Goal: Transaction & Acquisition: Book appointment/travel/reservation

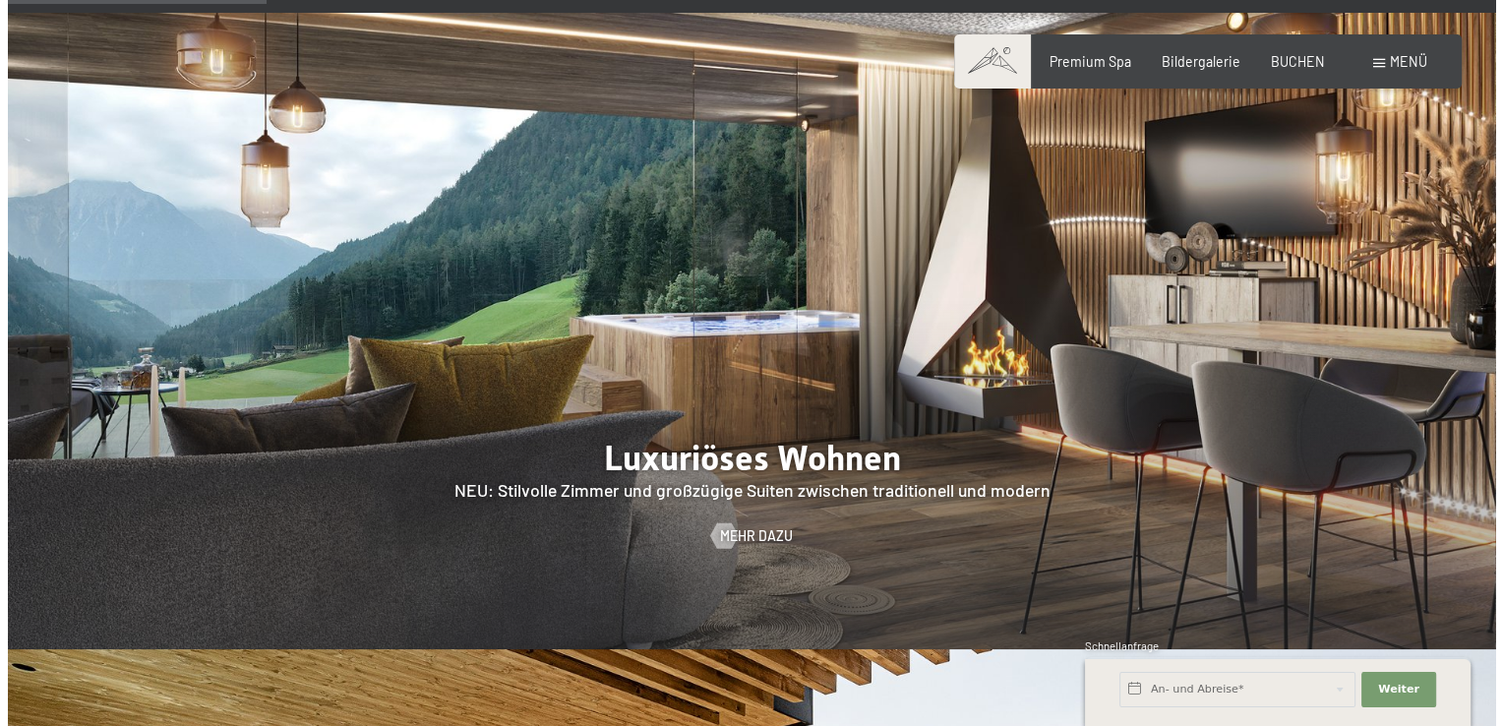
scroll to position [1619, 0]
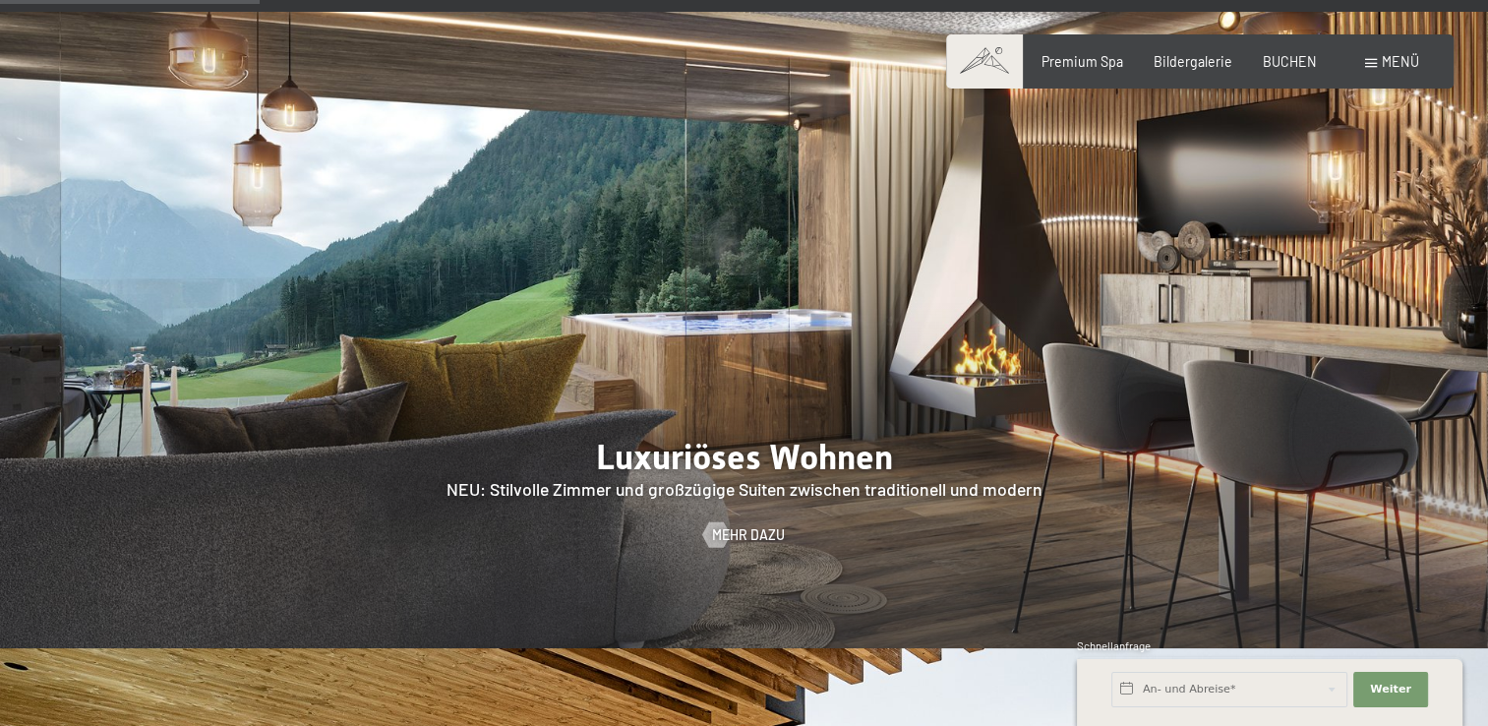
click at [1370, 63] on span at bounding box center [1371, 63] width 12 height 9
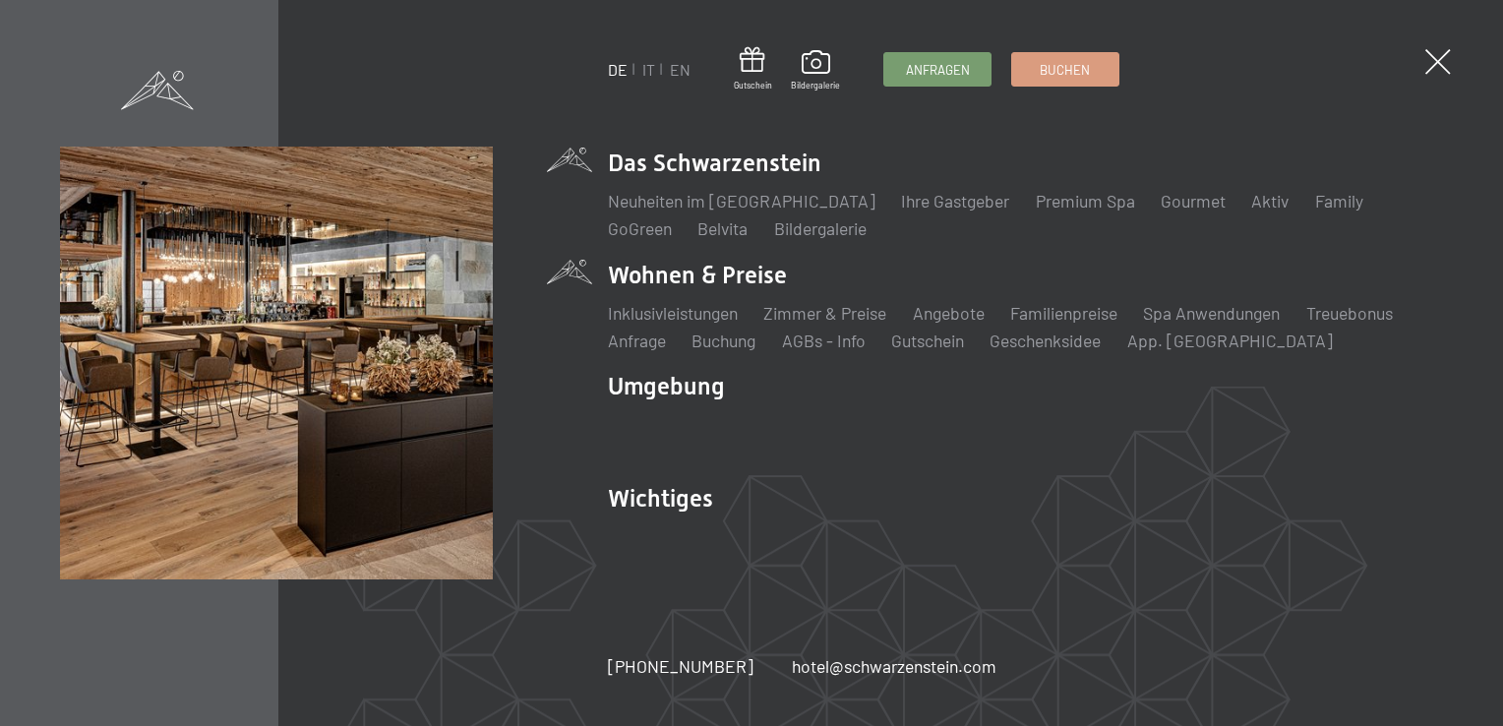
click at [756, 279] on li "Wohnen & Preise Inklusivleistungen [PERSON_NAME] & Preise Liste Angebote Liste …" at bounding box center [1025, 306] width 835 height 94
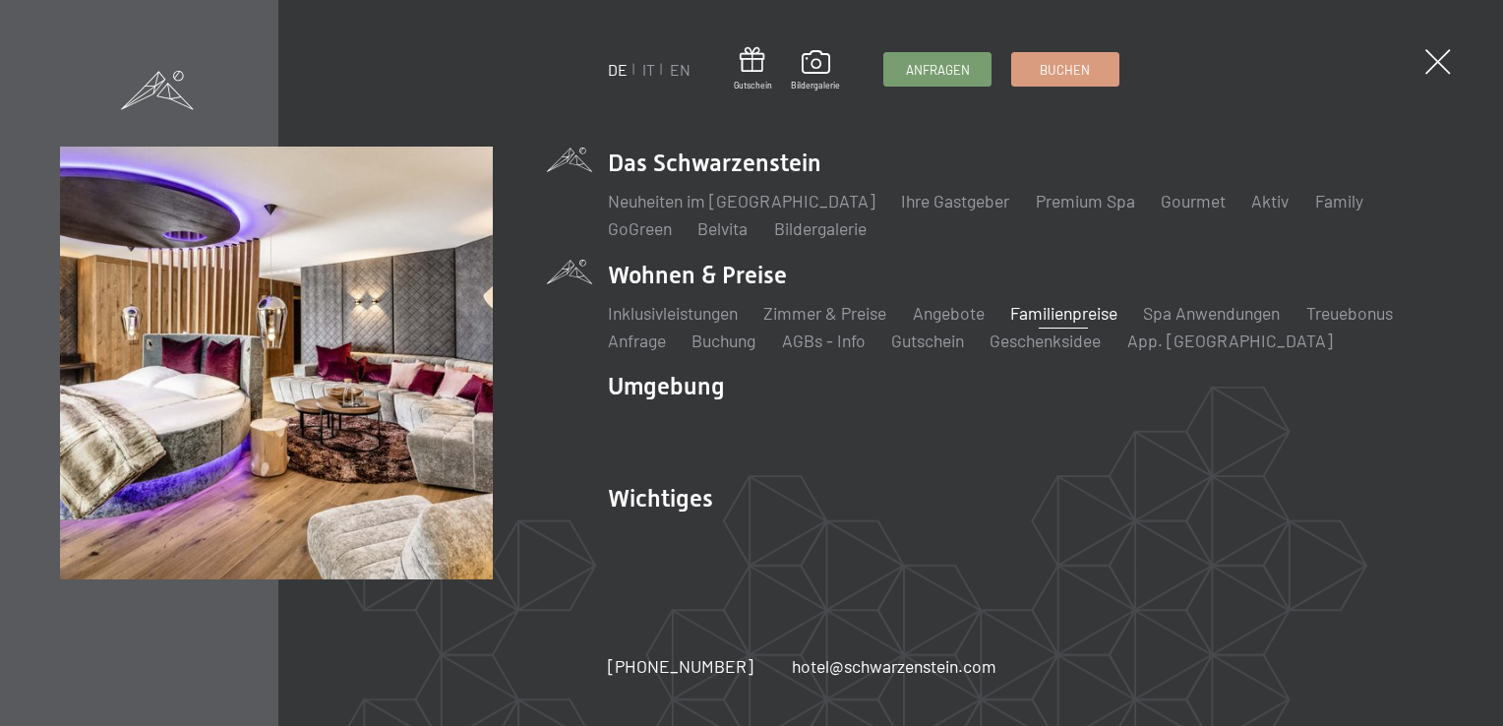
click at [1090, 318] on link "Familienpreise" at bounding box center [1063, 313] width 107 height 22
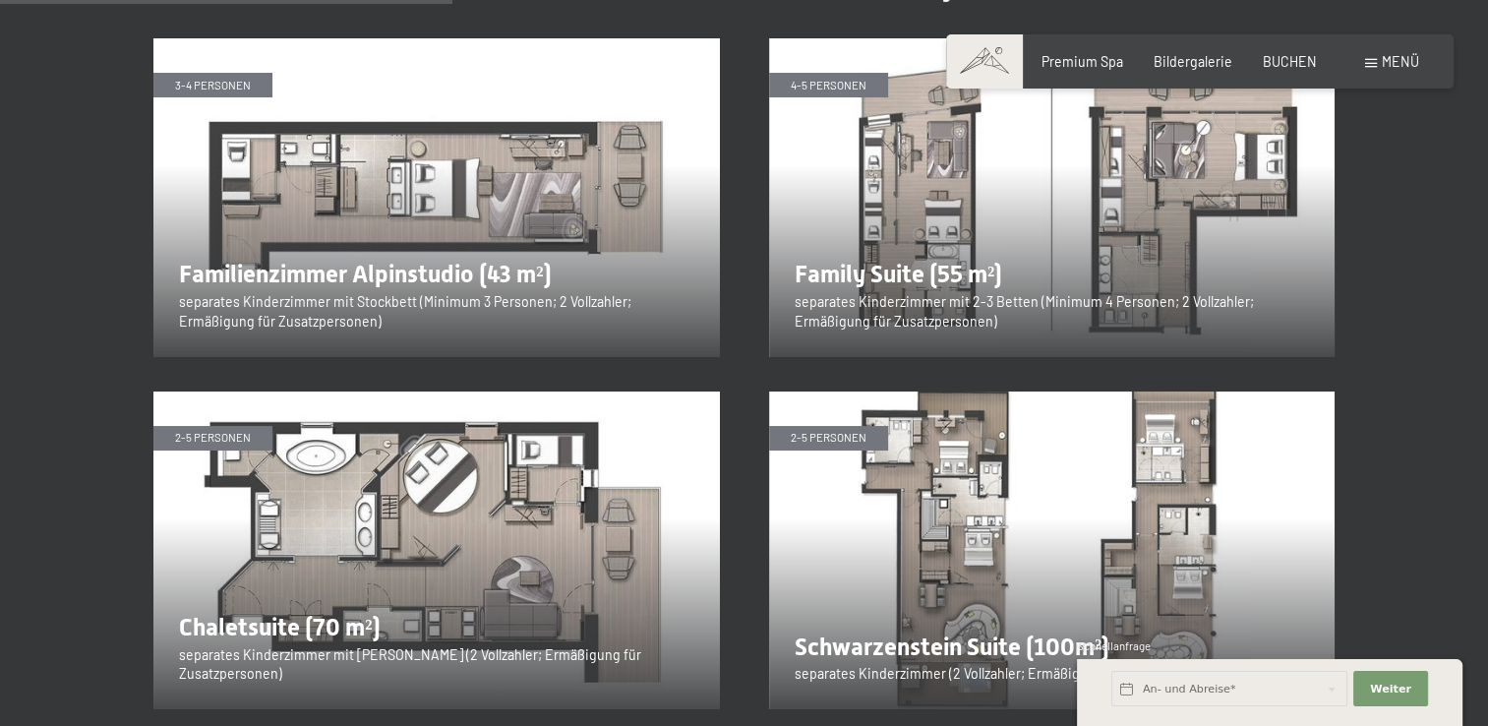
scroll to position [2216, 0]
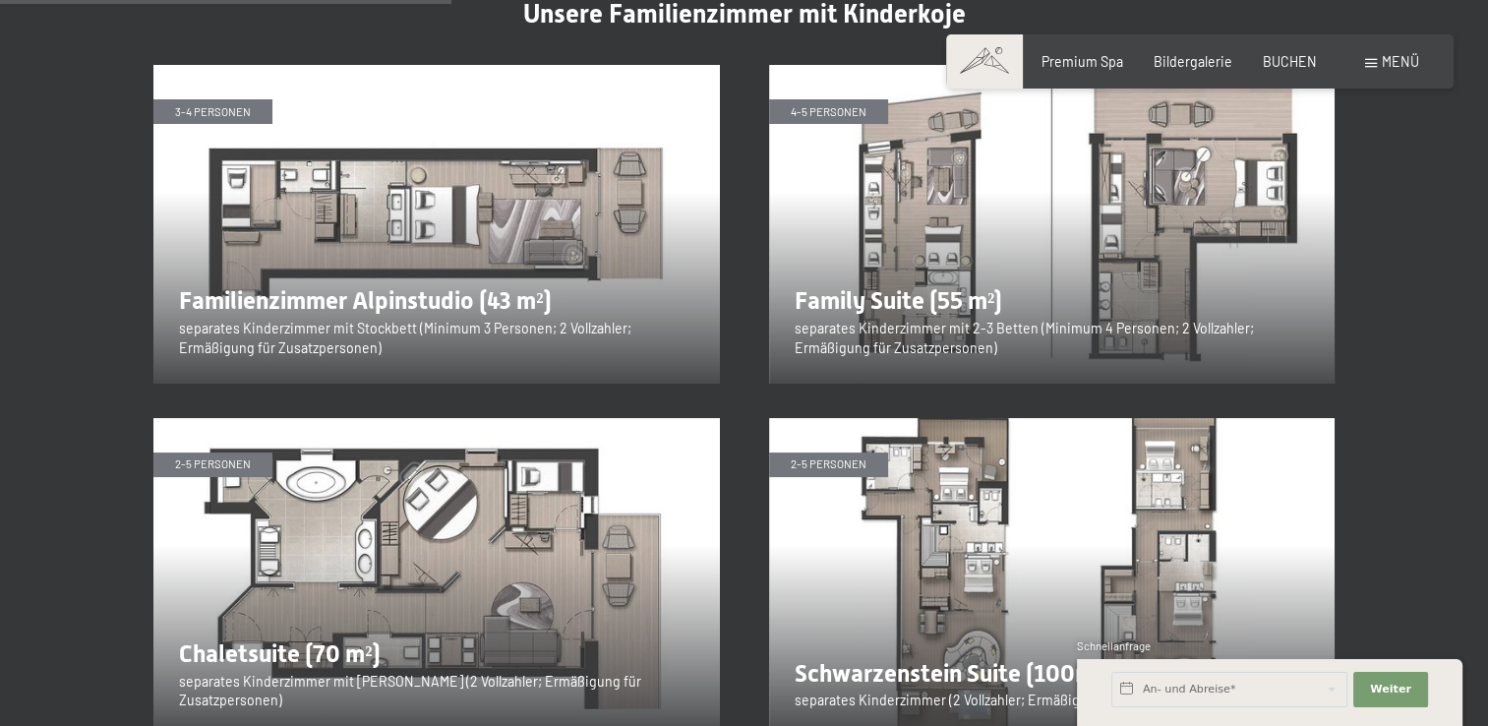
click at [588, 151] on img at bounding box center [436, 224] width 567 height 319
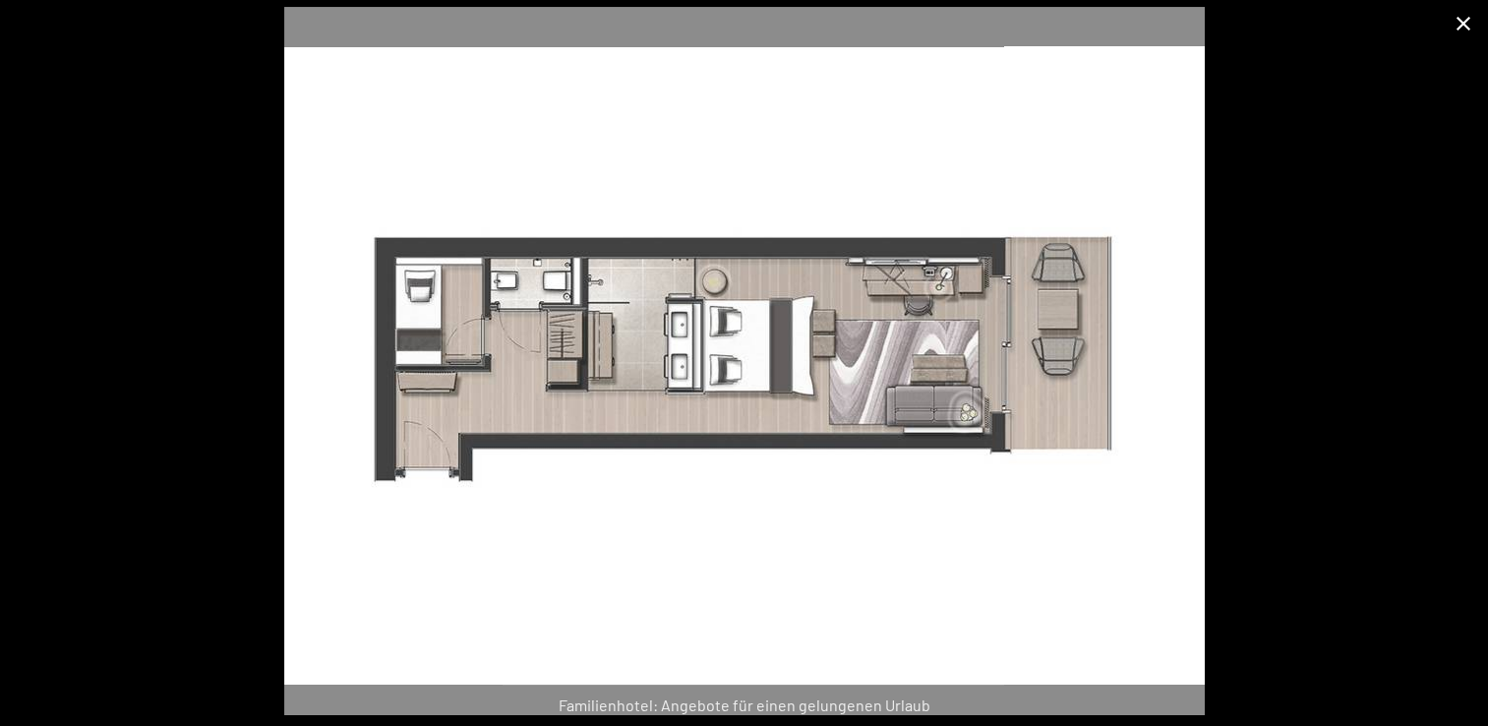
click at [1448, 41] on button "Close gallery" at bounding box center [1463, 23] width 49 height 46
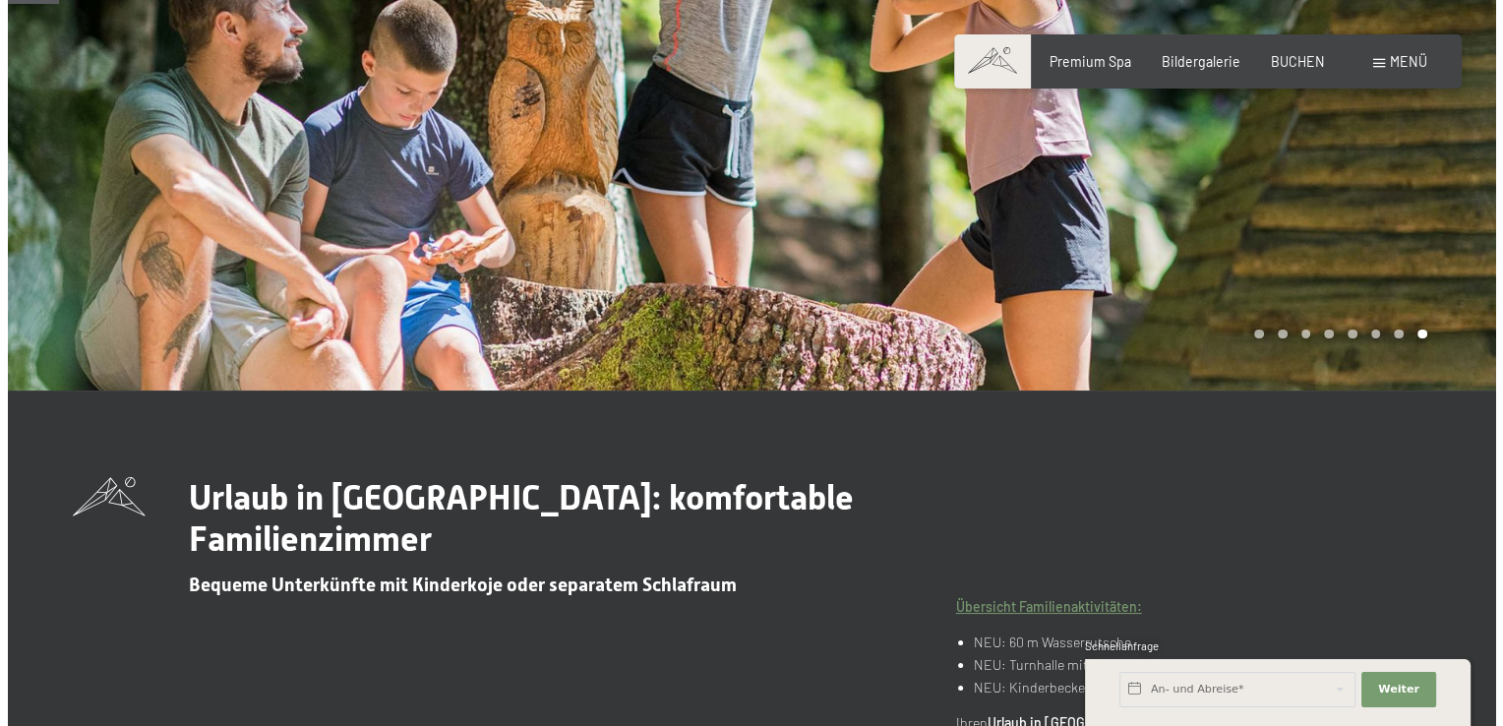
scroll to position [243, 0]
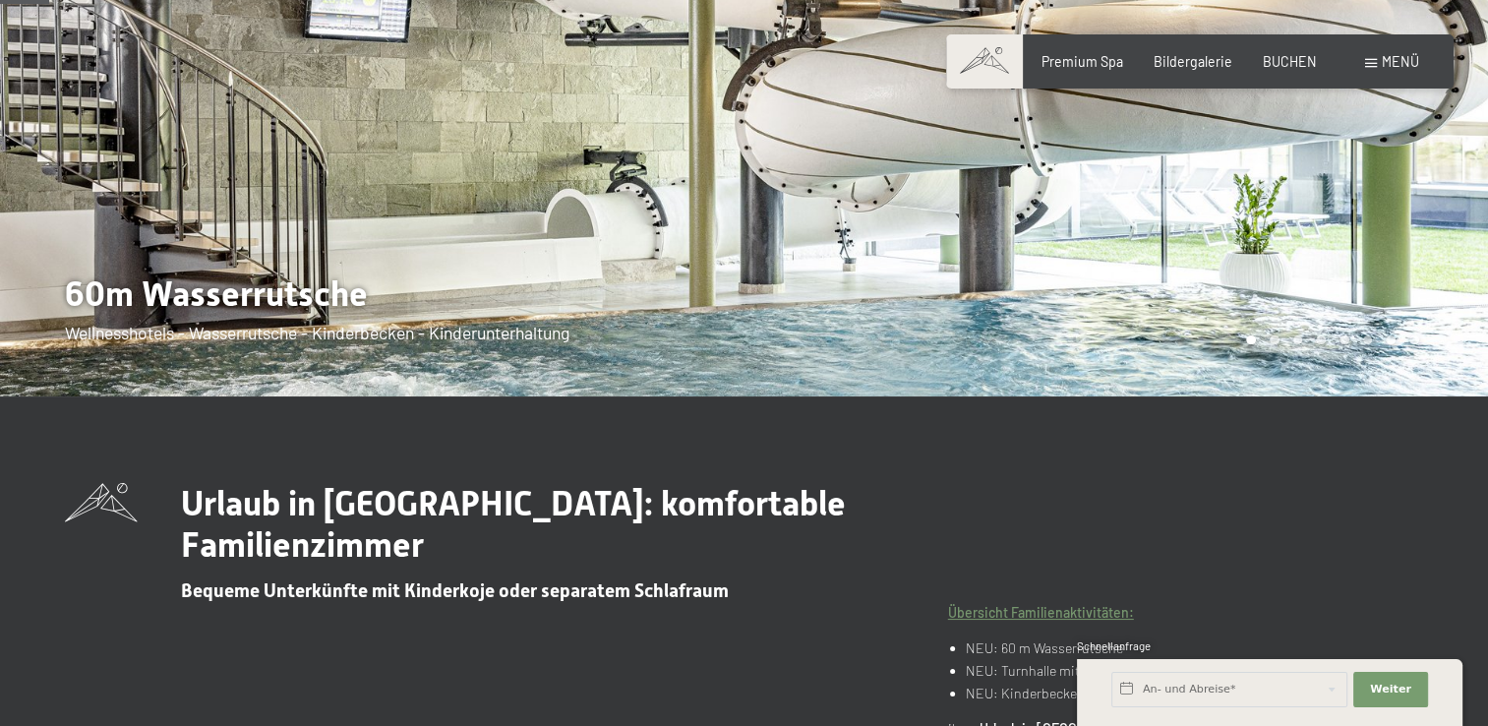
click at [1373, 59] on span at bounding box center [1371, 63] width 12 height 9
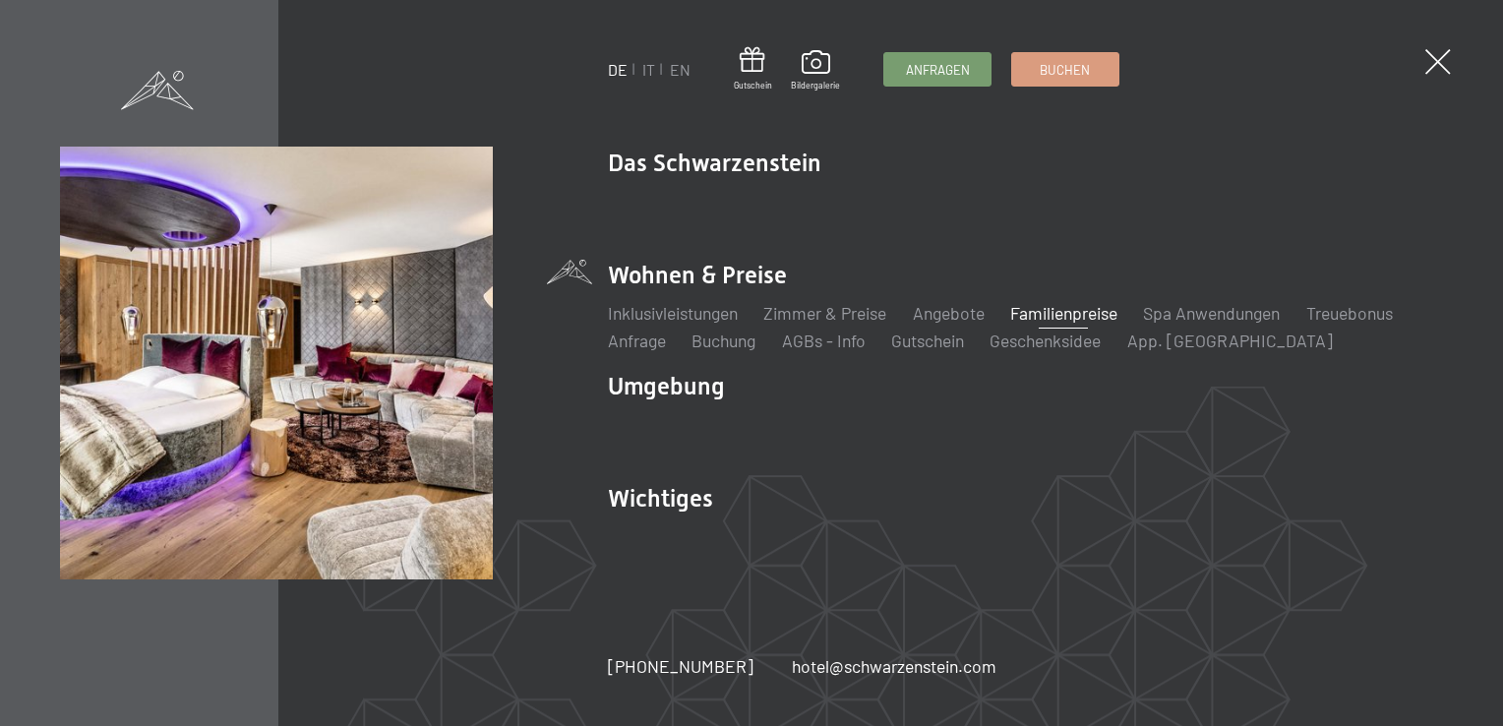
click at [905, 578] on div "DE IT EN Gutschein Bildergalerie Anfragen Buchen DE IT EN Das Schwarzenstein Ne…" at bounding box center [1025, 363] width 835 height 433
click at [976, 320] on link "Angebote" at bounding box center [949, 313] width 72 height 22
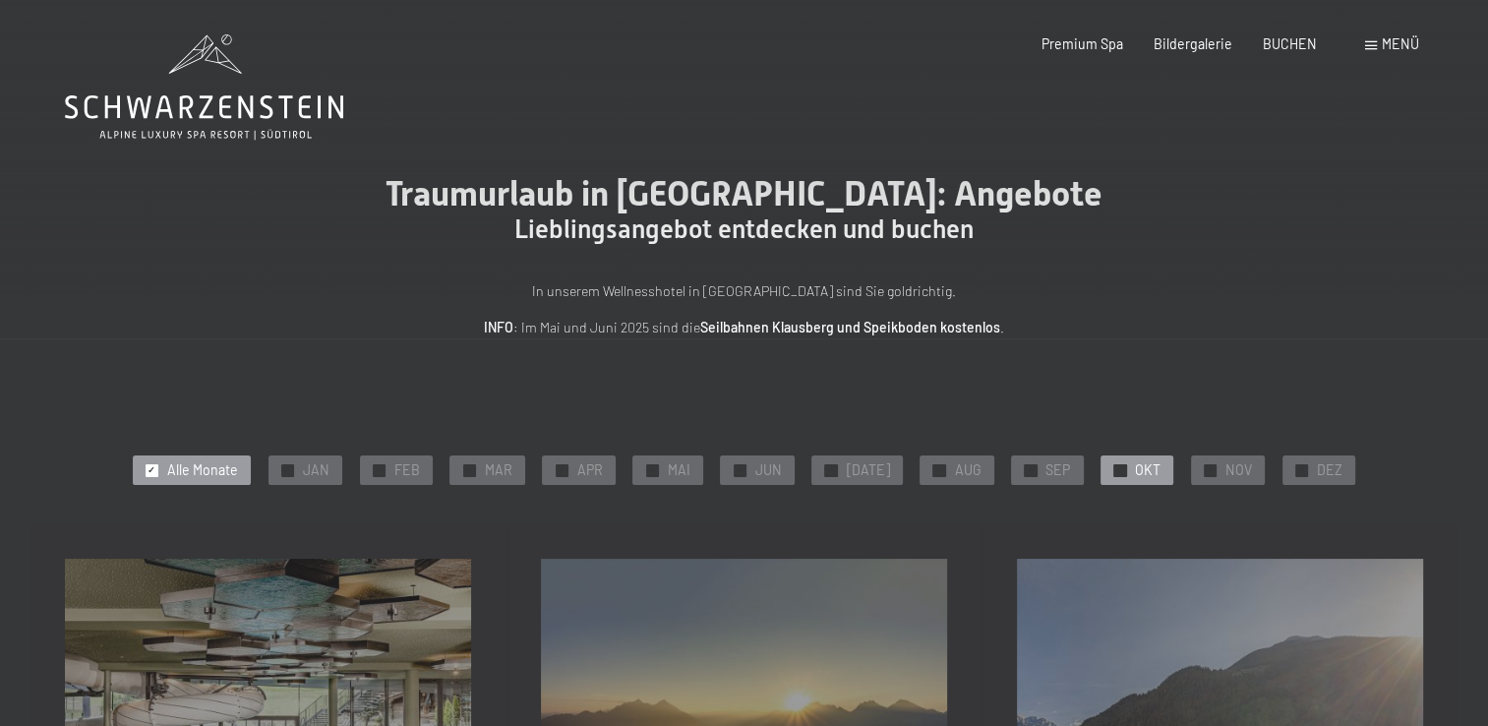
click at [1135, 473] on span "OKT" at bounding box center [1148, 470] width 26 height 20
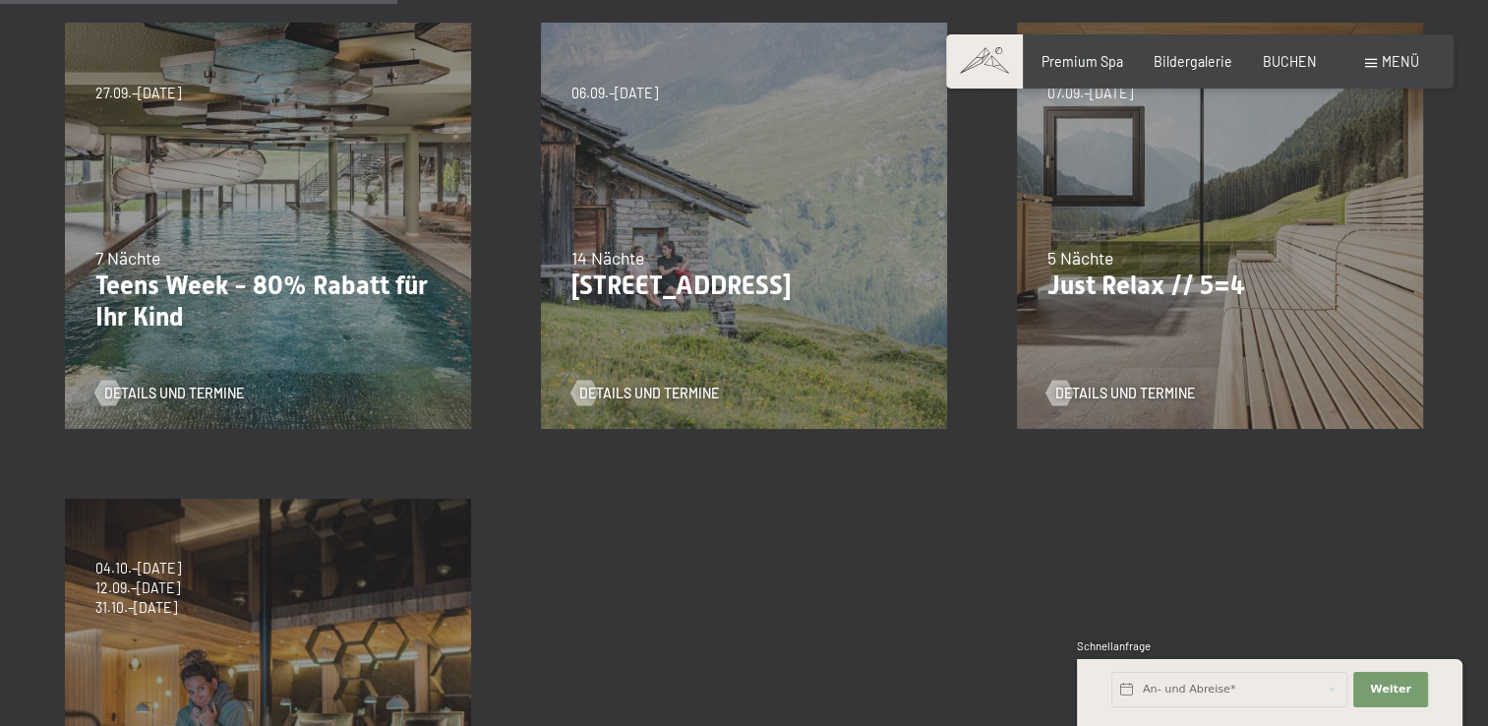
scroll to position [543, 0]
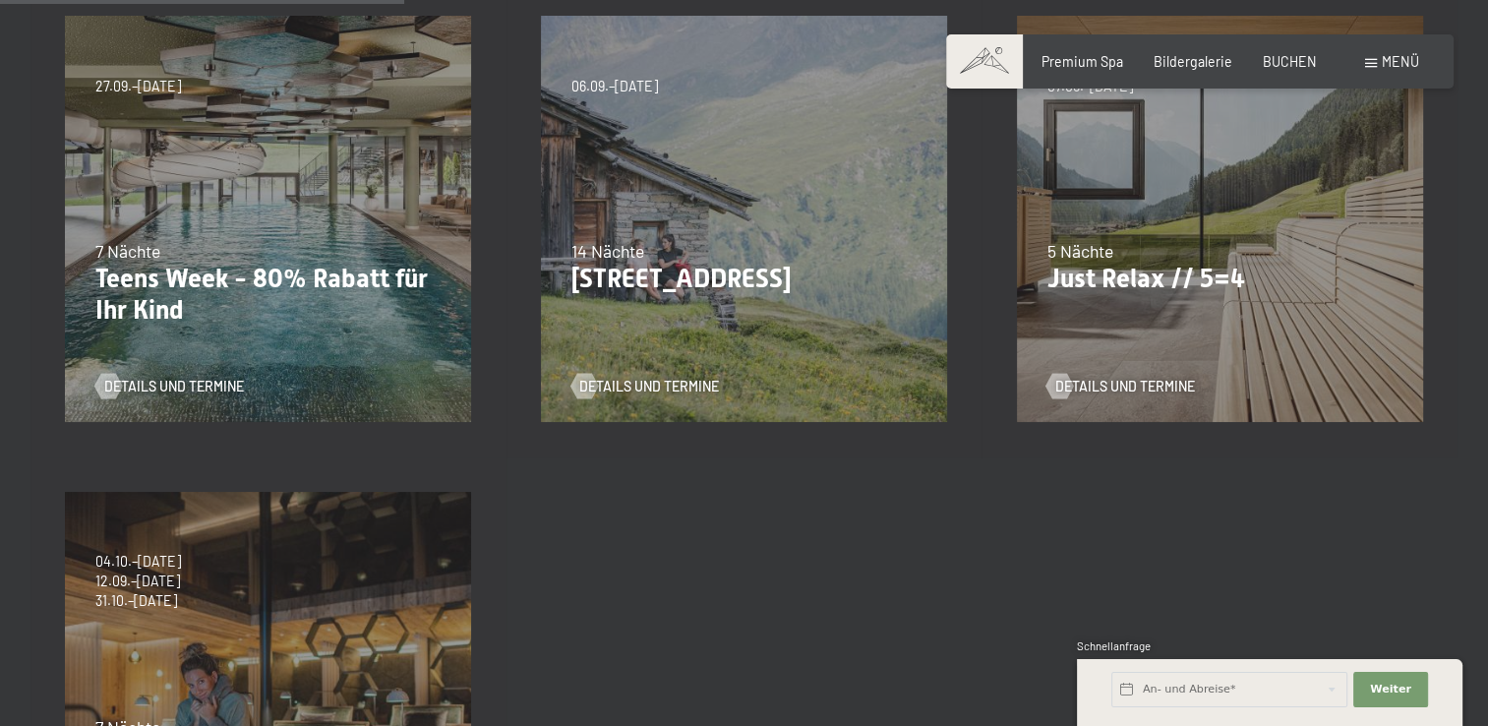
click at [369, 269] on p "Teens Week - 80% Rabatt für Ihr Kind" at bounding box center [268, 295] width 346 height 62
click at [232, 271] on p "Teens Week - 80% Rabatt für Ihr Kind" at bounding box center [268, 295] width 346 height 62
click at [217, 384] on span "Details und Termine" at bounding box center [194, 387] width 140 height 20
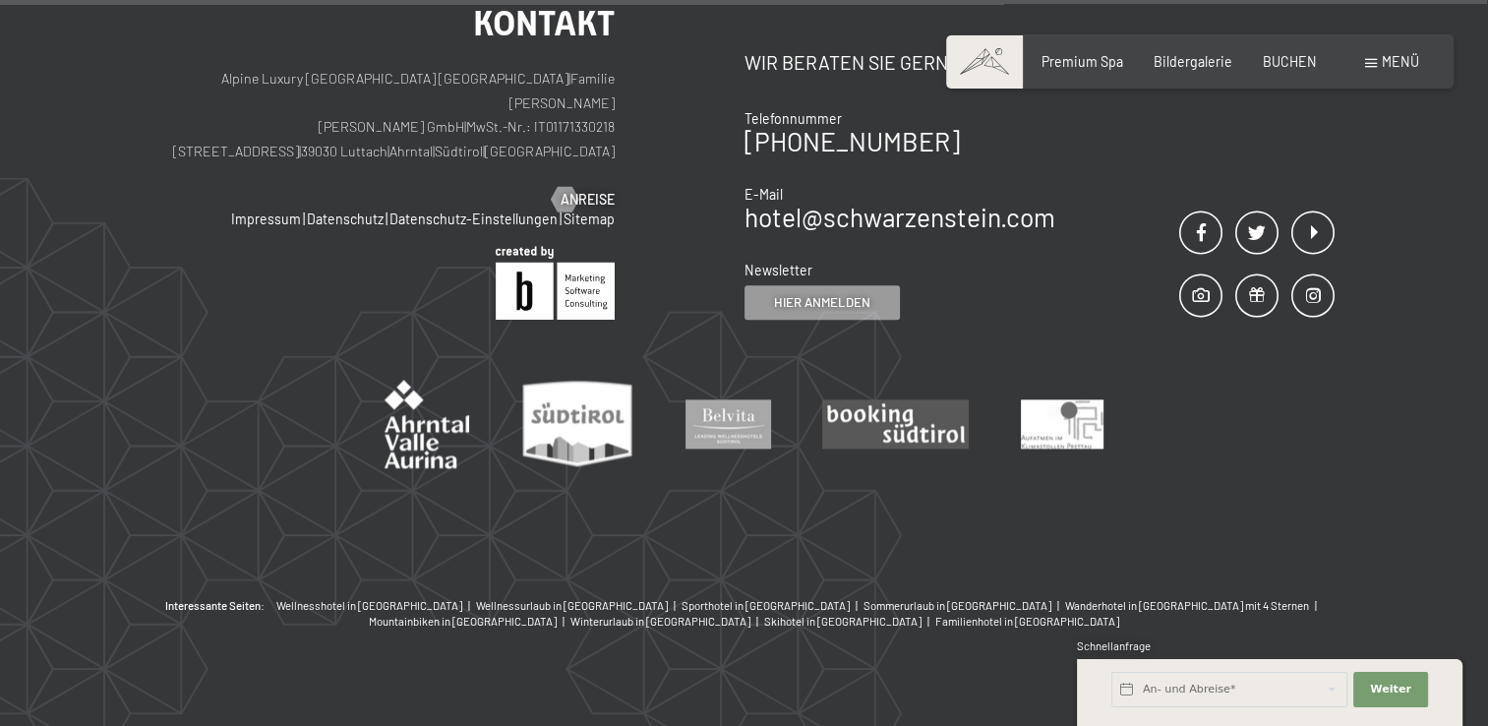
scroll to position [2361, 0]
